Goal: Ask a question: Seek information or help from site administrators or community

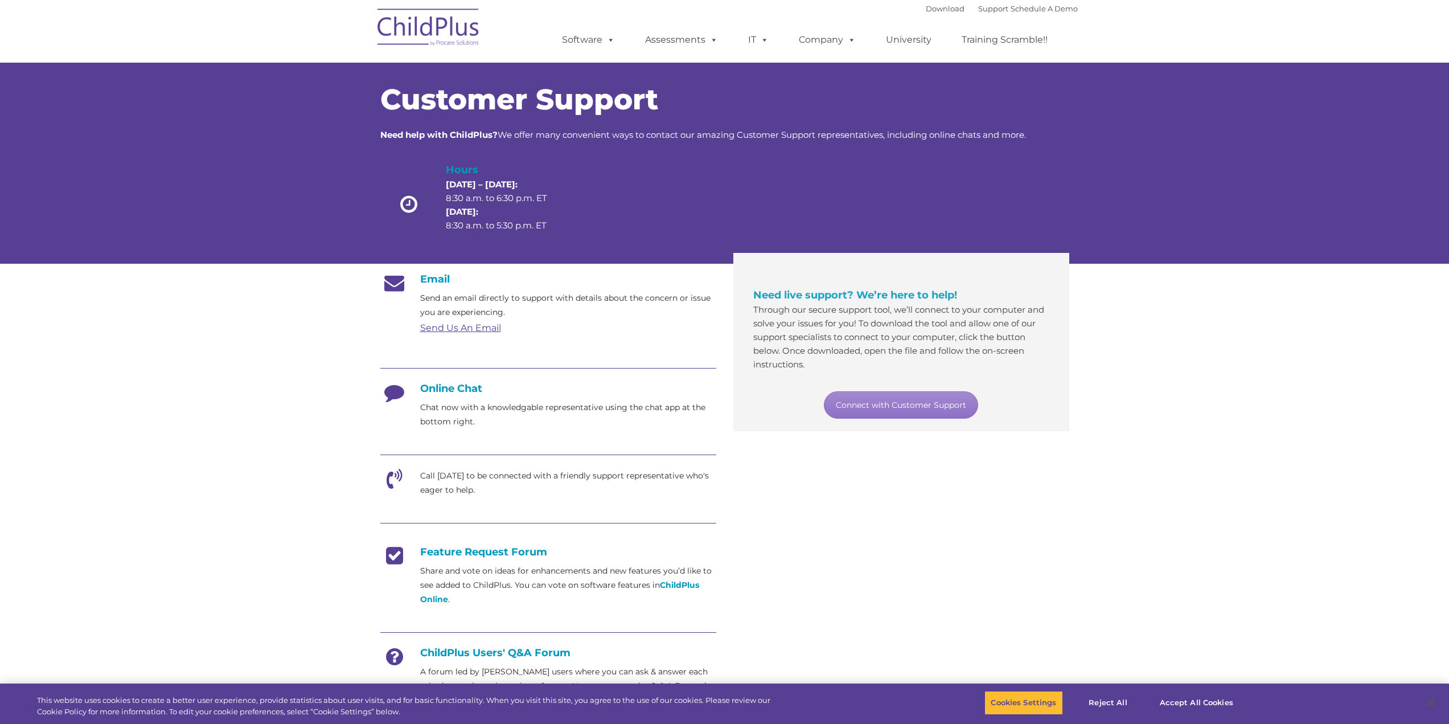
click at [435, 417] on p "Chat now with a knowledgable representative using the chat app at the bottom ri…" at bounding box center [568, 414] width 296 height 28
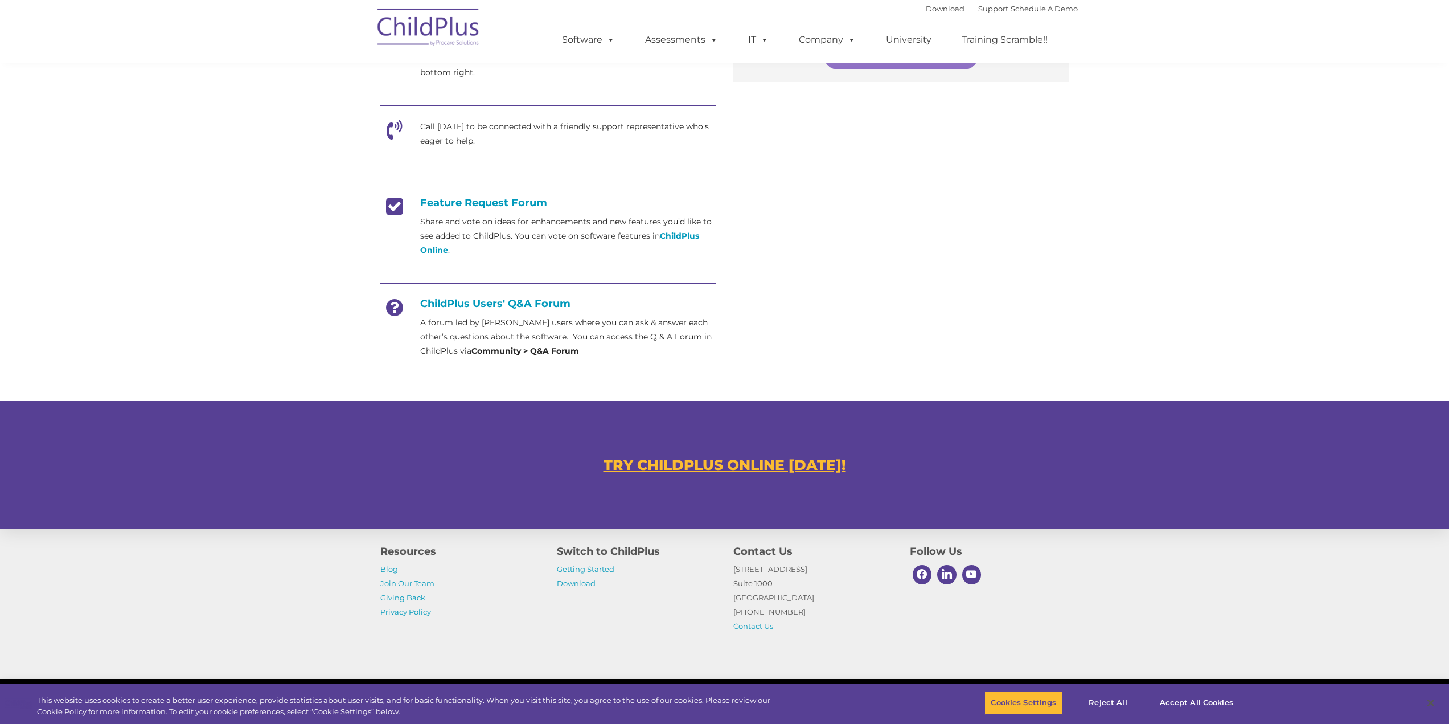
scroll to position [397, 0]
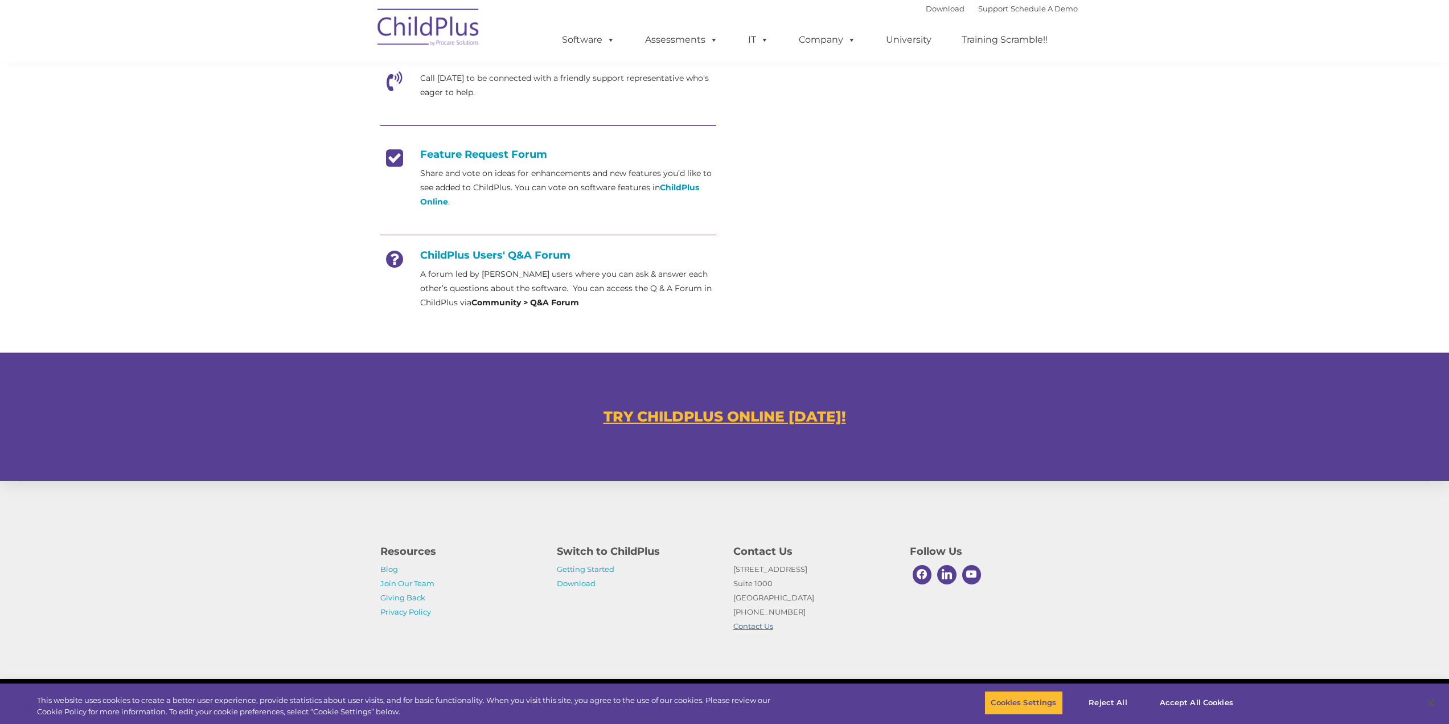
click at [745, 623] on link "Contact Us" at bounding box center [753, 625] width 40 height 9
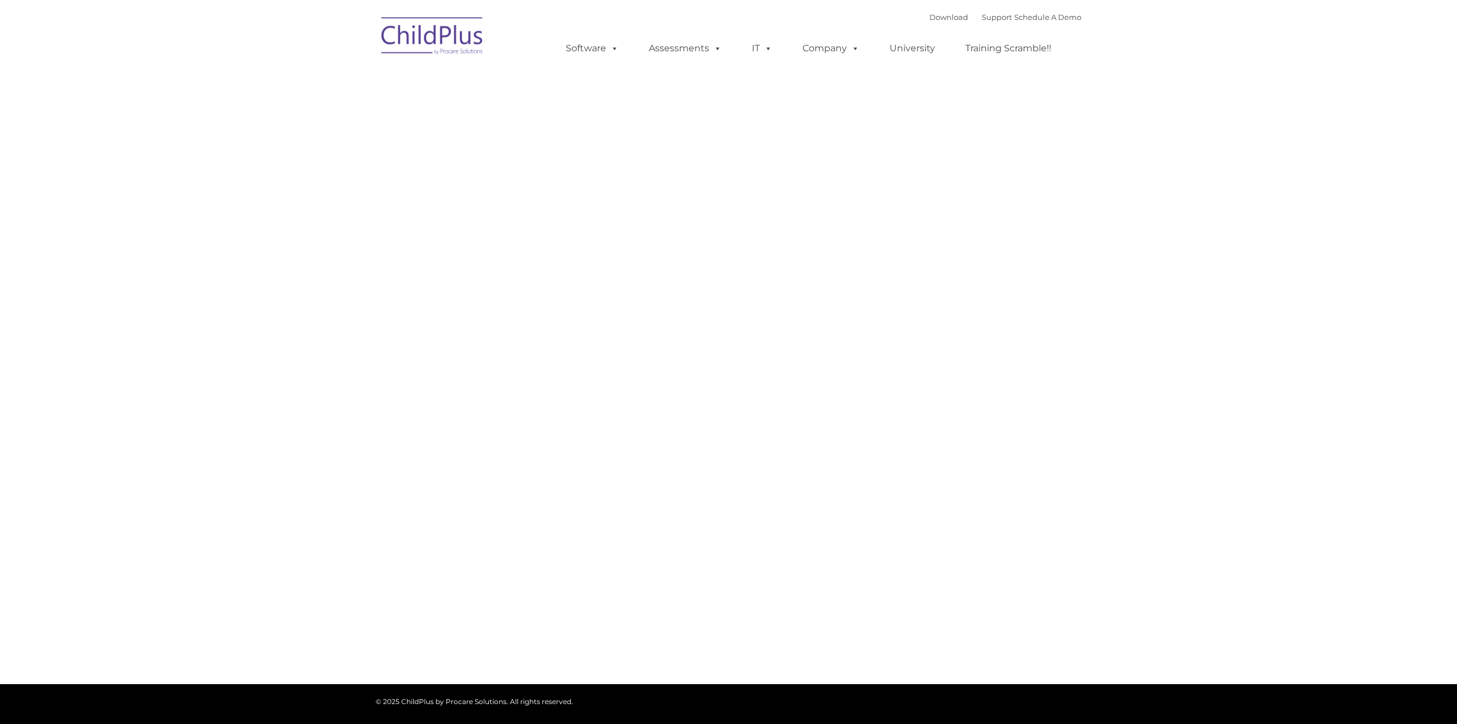
type input ""
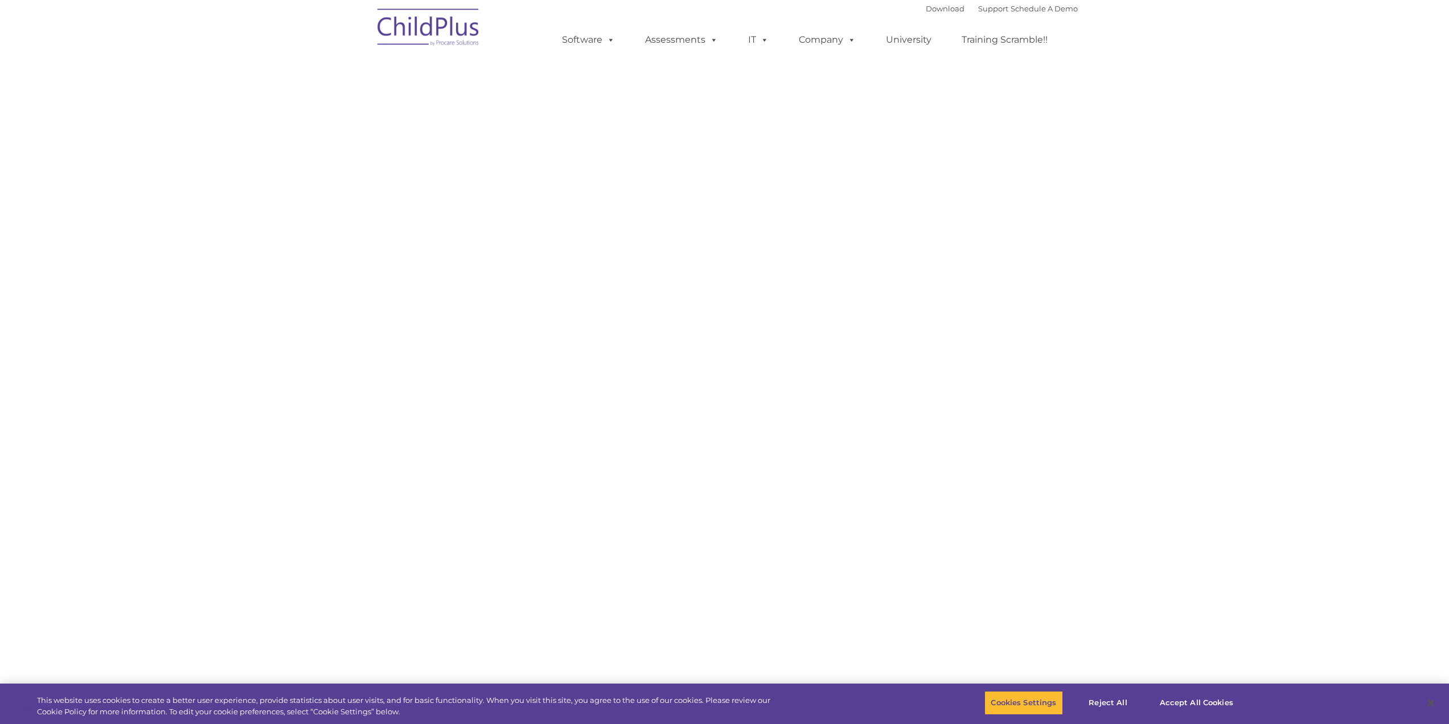
select select "MEDIUM"
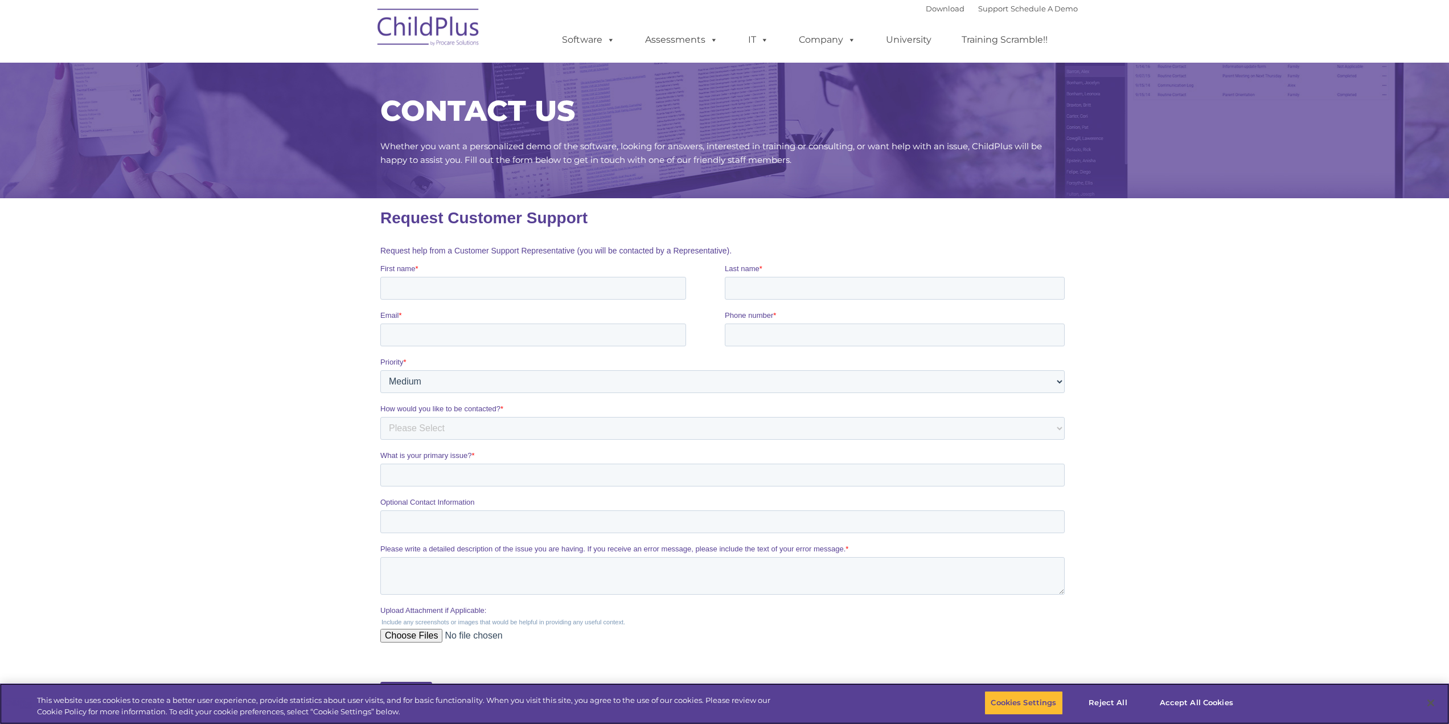
scroll to position [114, 0]
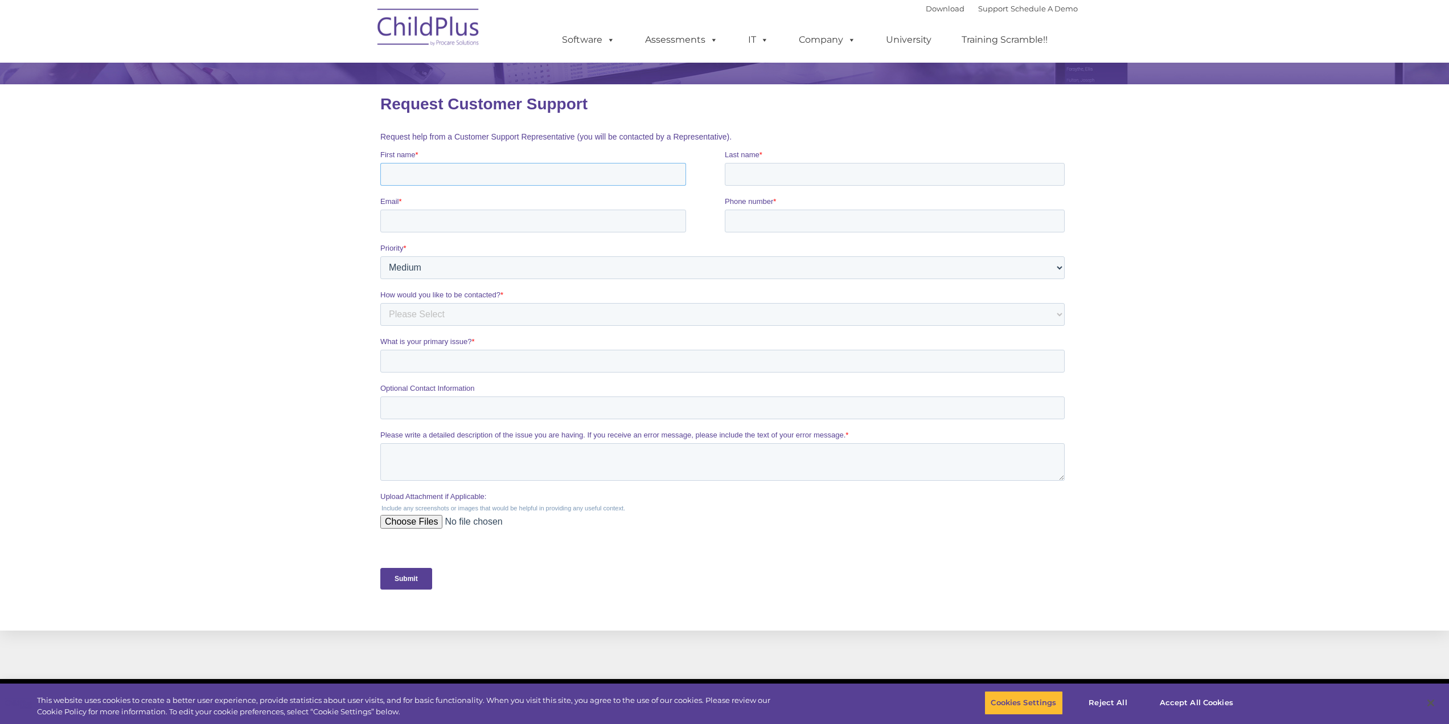
click at [518, 171] on input "First name *" at bounding box center [533, 174] width 306 height 23
type input "Hope"
type input "Moreno"
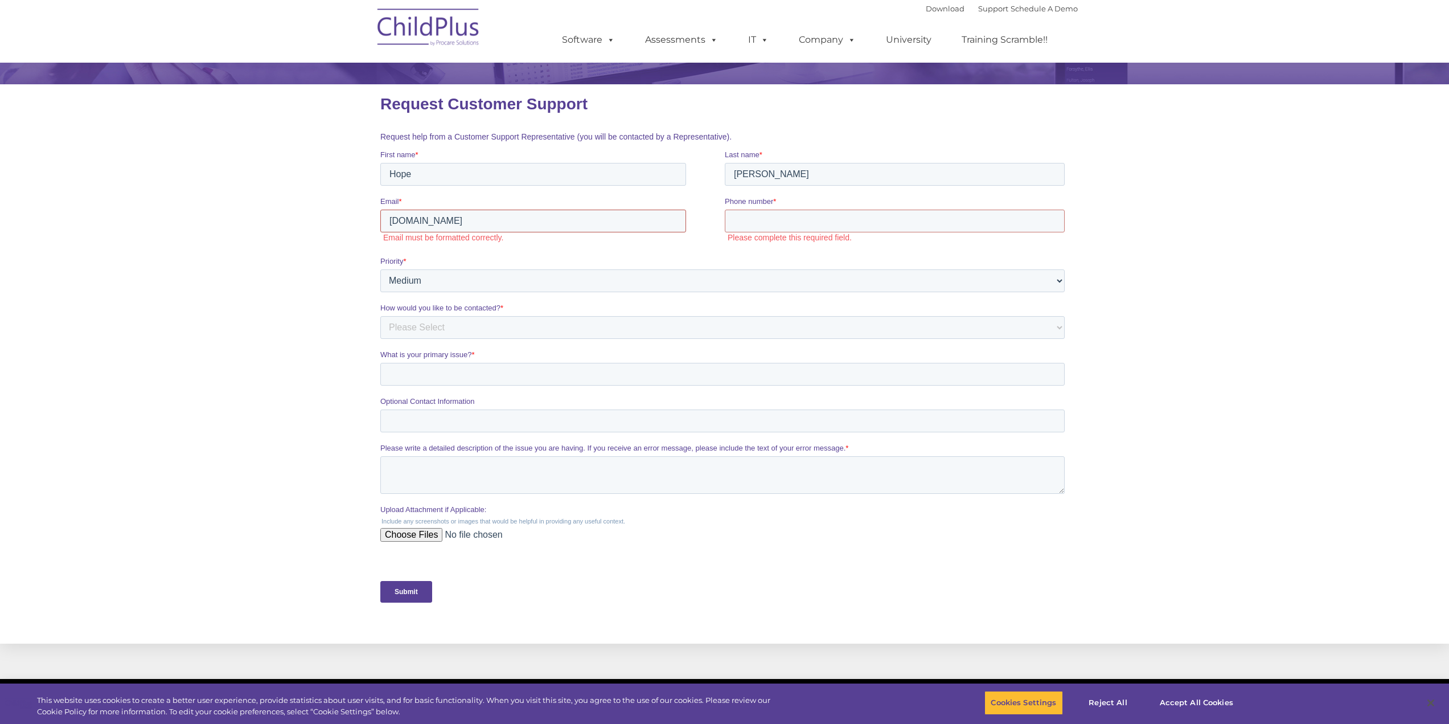
click at [479, 224] on input "hope.mo" at bounding box center [533, 220] width 306 height 23
type input "hope.moreno@lubbockisd.org"
